Goal: Information Seeking & Learning: Learn about a topic

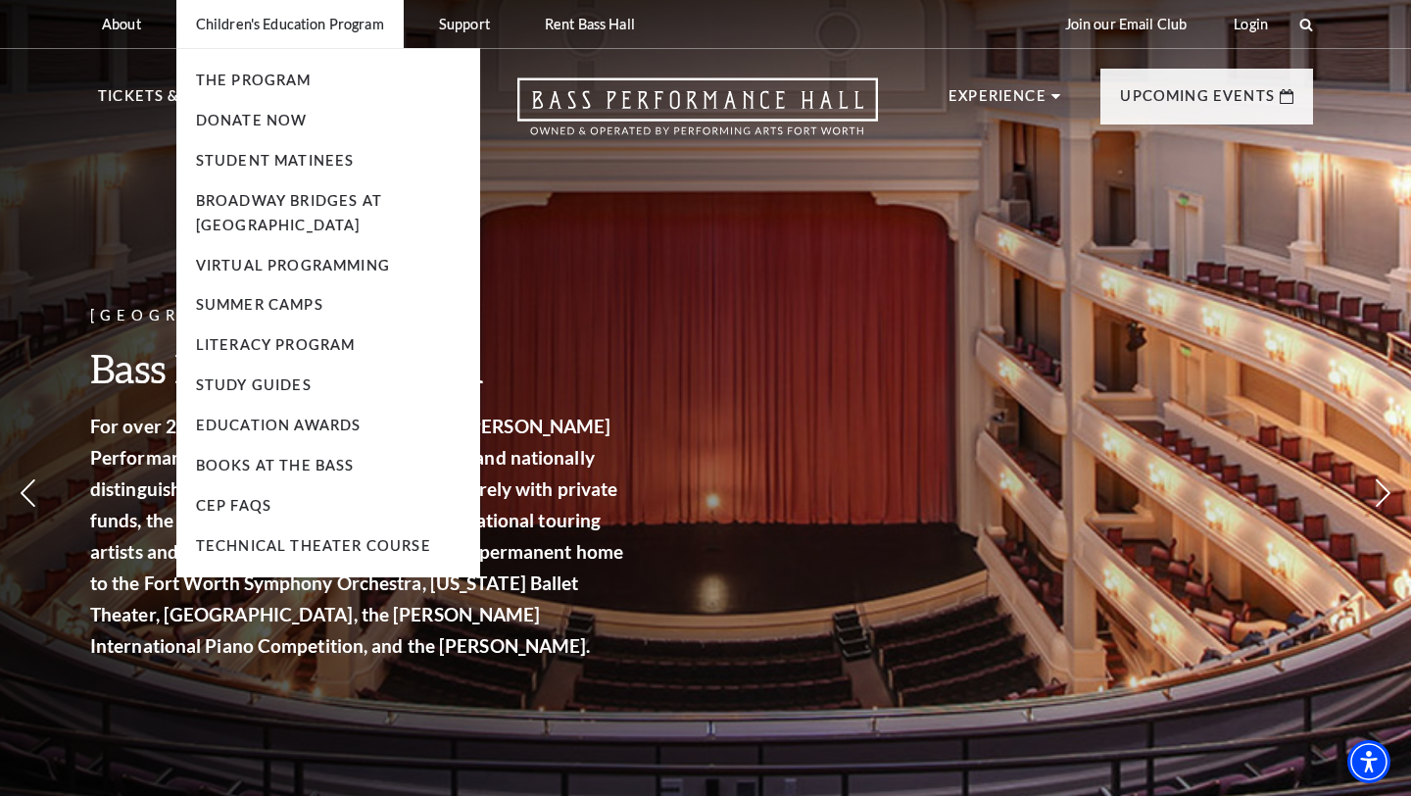
click at [320, 25] on p "Children's Education Program" at bounding box center [290, 24] width 188 height 17
click at [245, 381] on link "Study Guides" at bounding box center [254, 384] width 116 height 17
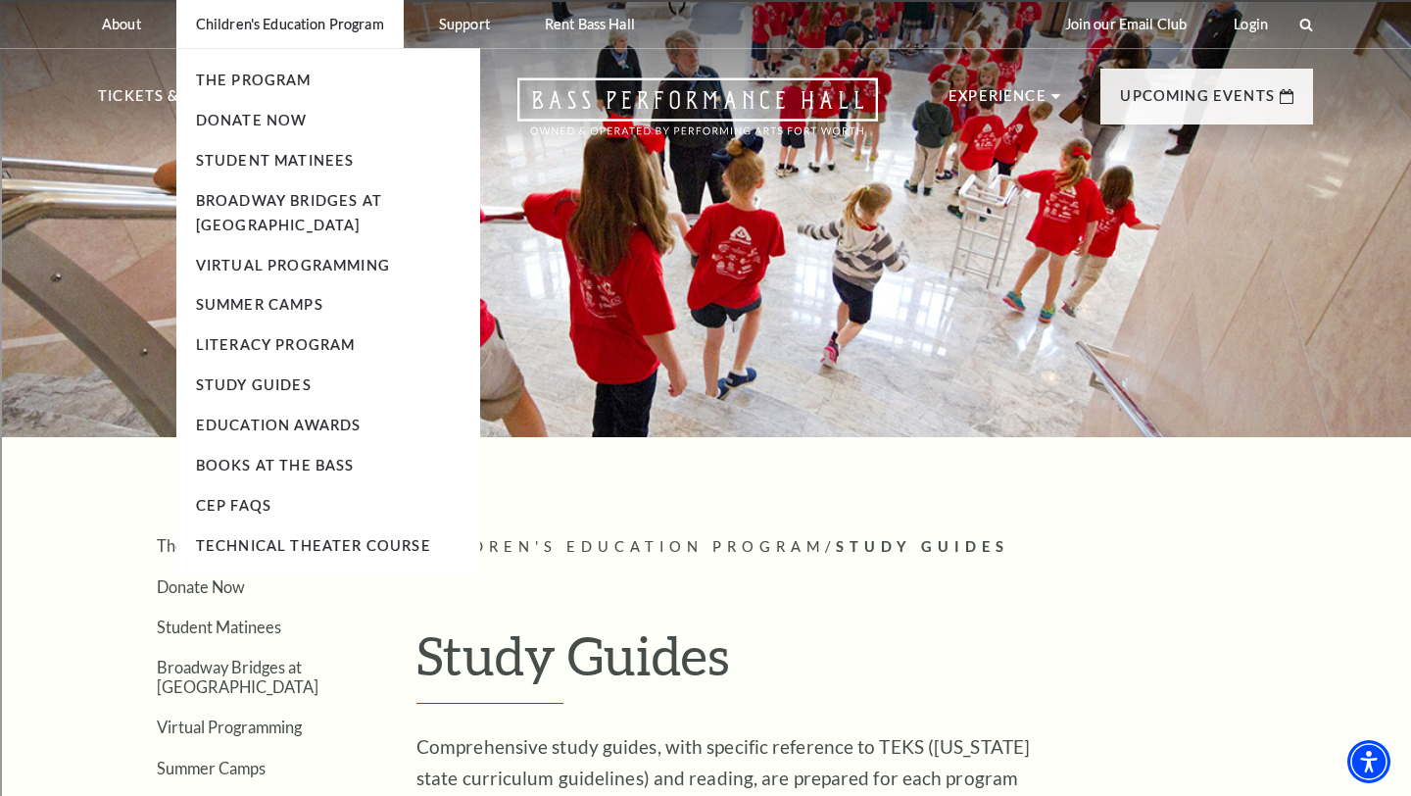
click at [296, 18] on p "Children's Education Program" at bounding box center [290, 24] width 188 height 17
click at [287, 76] on link "The Program" at bounding box center [254, 80] width 116 height 17
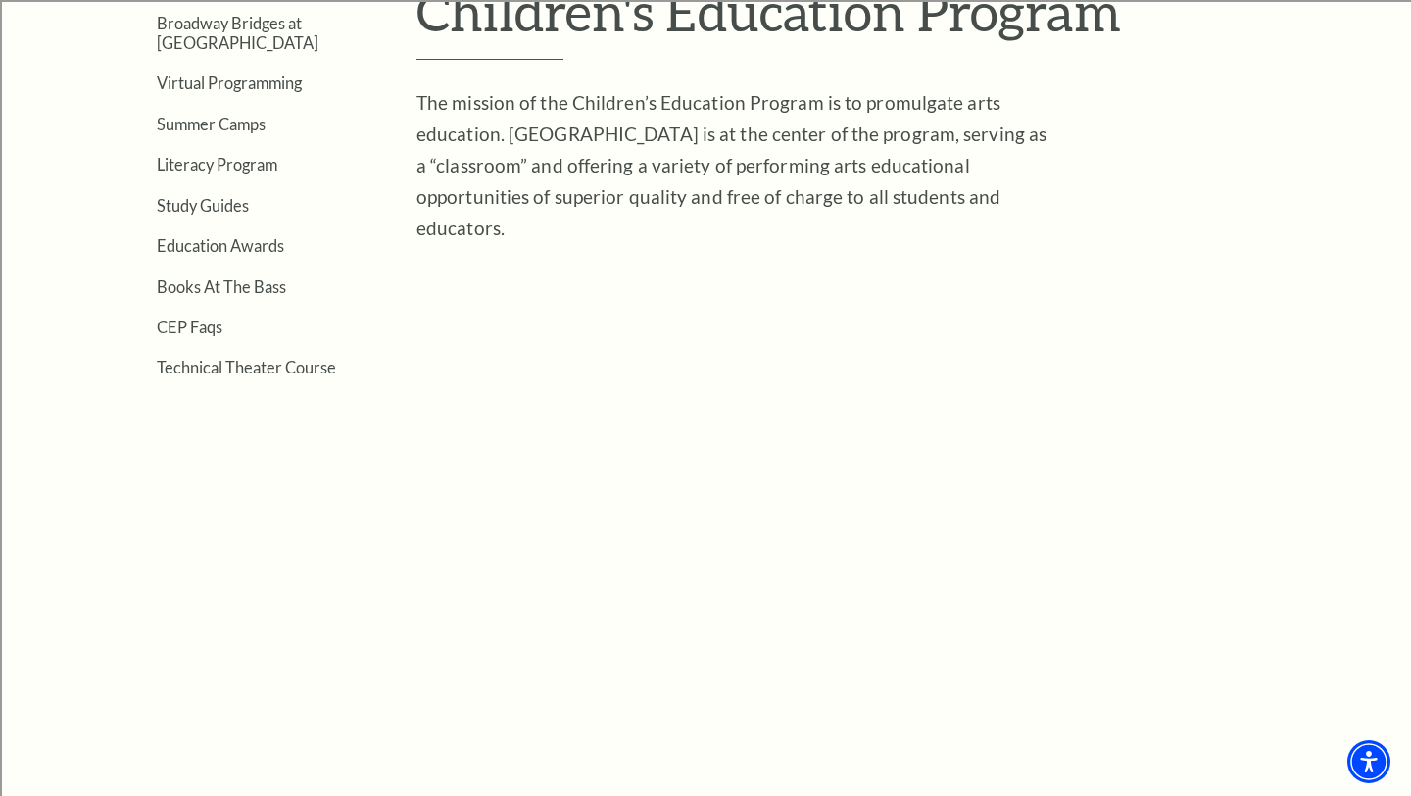
scroll to position [642, 0]
